Goal: Check status

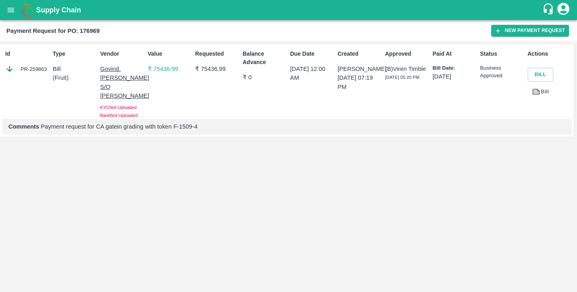
click at [254, 149] on div "Id PR-259863 Type Bill ( Fruit ) Vendor Govind.[PERSON_NAME] S/O [PERSON_NAME] …" at bounding box center [288, 166] width 577 height 251
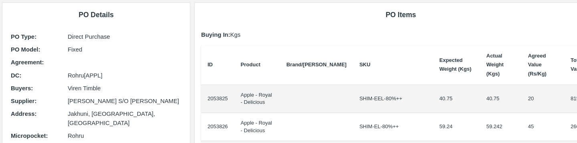
scroll to position [46, 0]
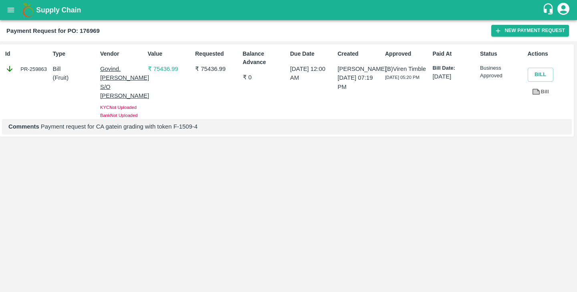
click at [270, 122] on p "Comments Payment request for CA gatein grading with token F-1509-4" at bounding box center [286, 126] width 557 height 9
click at [388, 130] on div "Id PR-259863 Type Bill ( Fruit ) Vendor Govind.[PERSON_NAME] S/O [PERSON_NAME] …" at bounding box center [288, 166] width 577 height 251
